Goal: Communication & Community: Participate in discussion

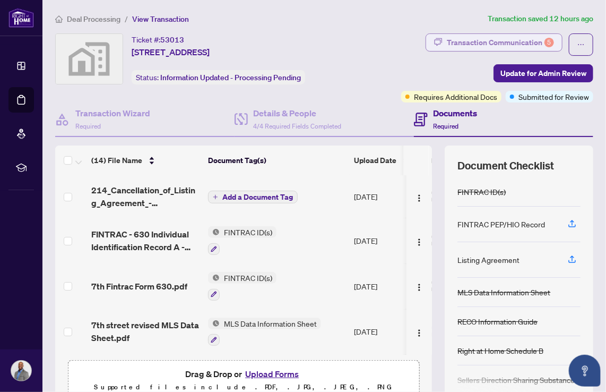
click at [513, 38] on div "Transaction Communication 5" at bounding box center [500, 42] width 107 height 17
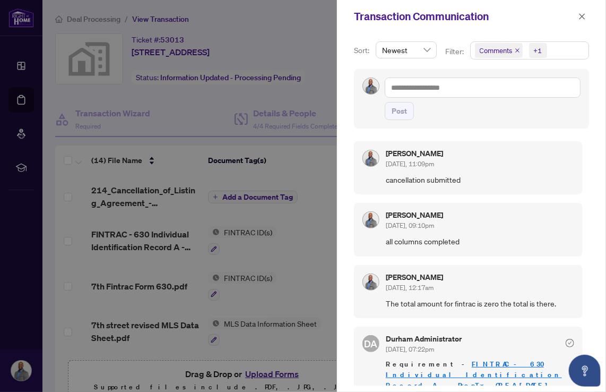
click at [298, 28] on div at bounding box center [303, 196] width 606 height 392
click at [583, 14] on icon "close" at bounding box center [581, 16] width 7 height 7
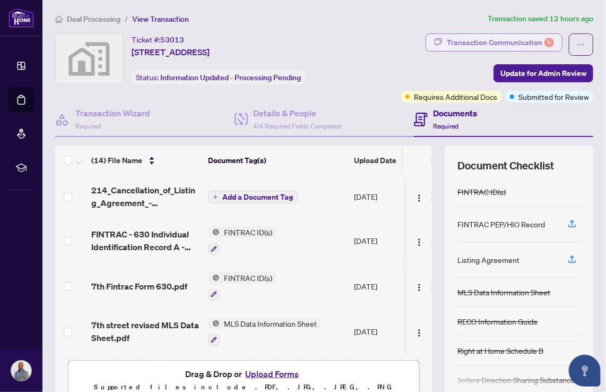
click at [526, 45] on div "Transaction Communication 5" at bounding box center [500, 42] width 107 height 17
